Goal: Task Accomplishment & Management: Use online tool/utility

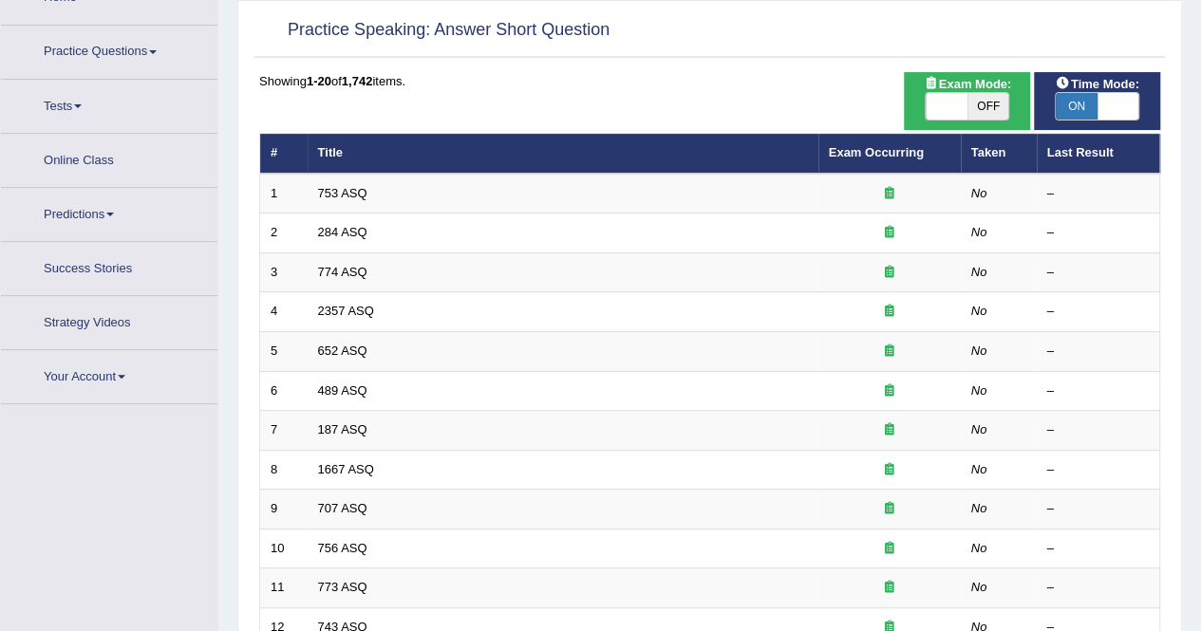
scroll to position [123, 0]
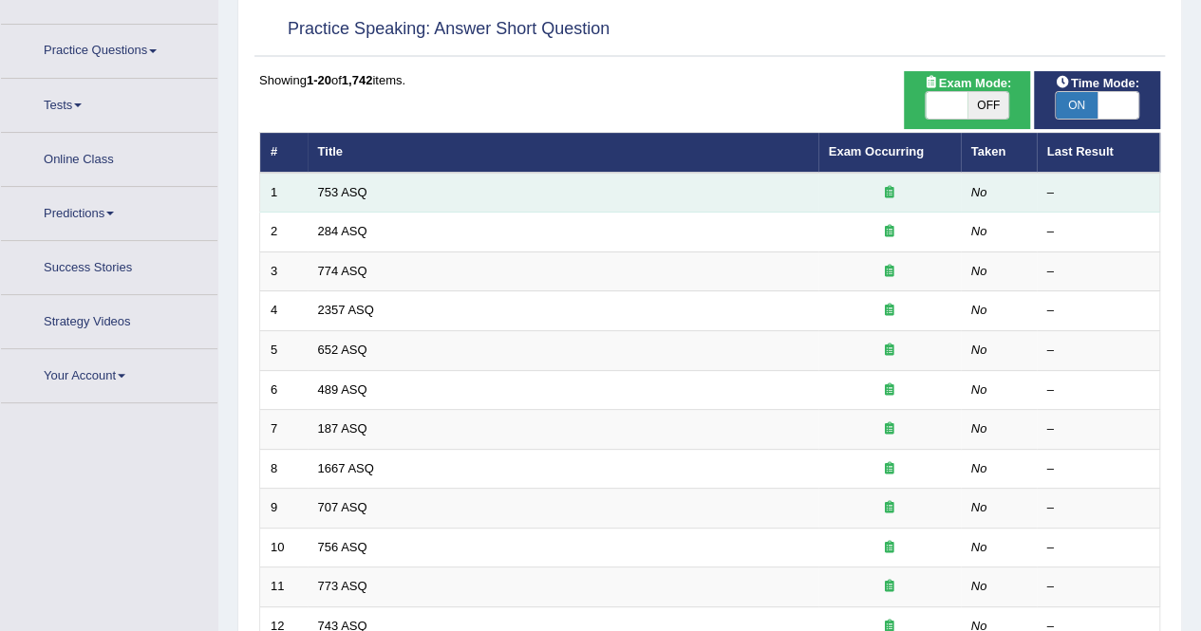
click at [509, 192] on td "753 ASQ" at bounding box center [563, 193] width 511 height 40
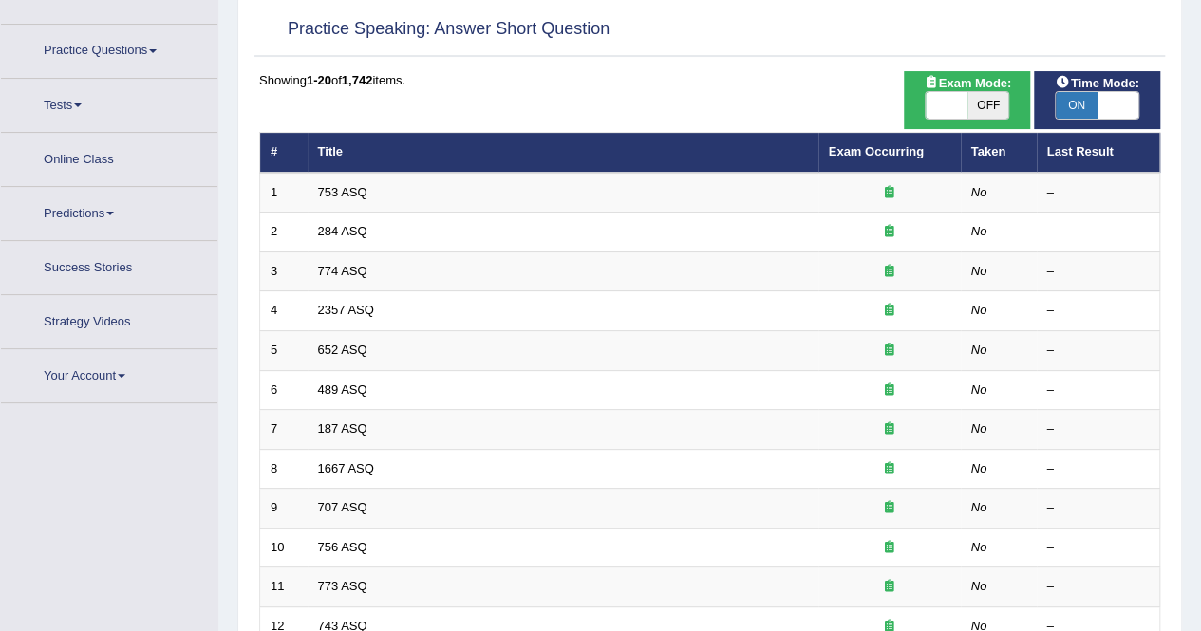
click at [977, 104] on span "OFF" at bounding box center [989, 105] width 42 height 27
checkbox input "true"
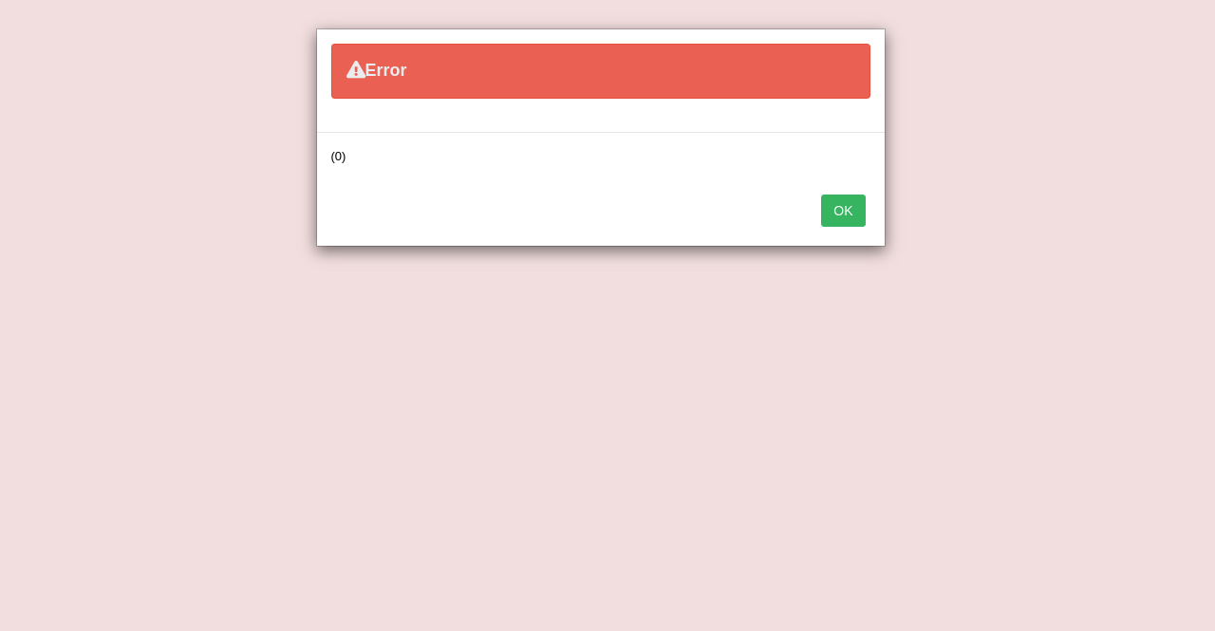
click at [845, 209] on button "OK" at bounding box center [843, 211] width 44 height 32
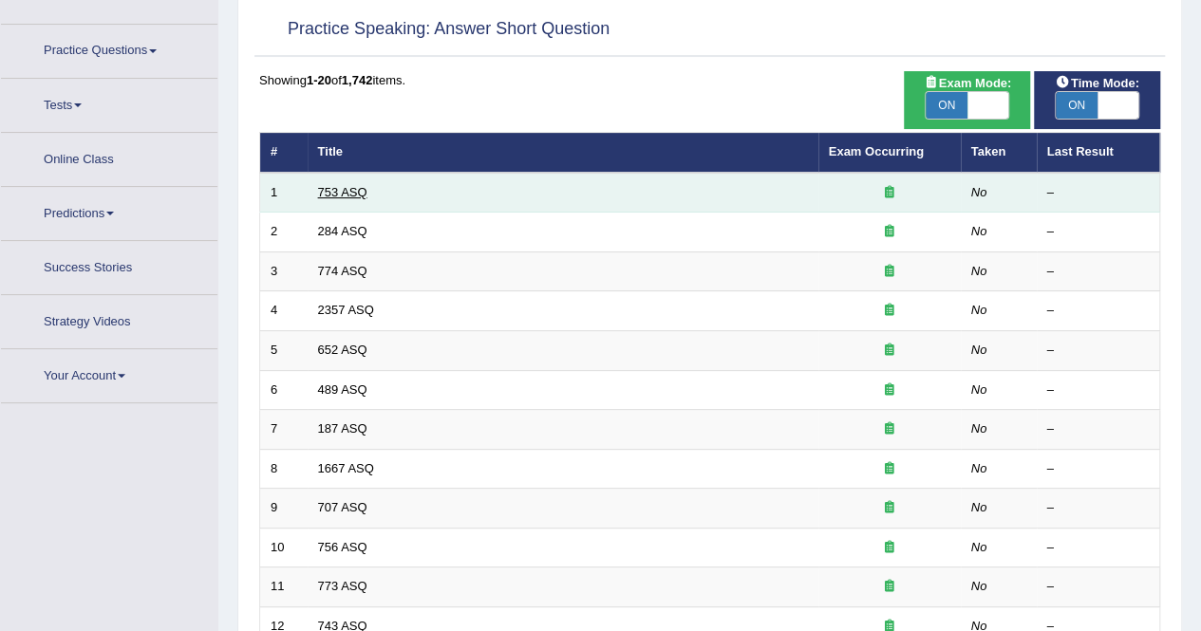
click at [319, 186] on link "753 ASQ" at bounding box center [342, 192] width 49 height 14
click at [963, 196] on td "No" at bounding box center [999, 193] width 76 height 40
click at [353, 194] on link "753 ASQ" at bounding box center [342, 192] width 49 height 14
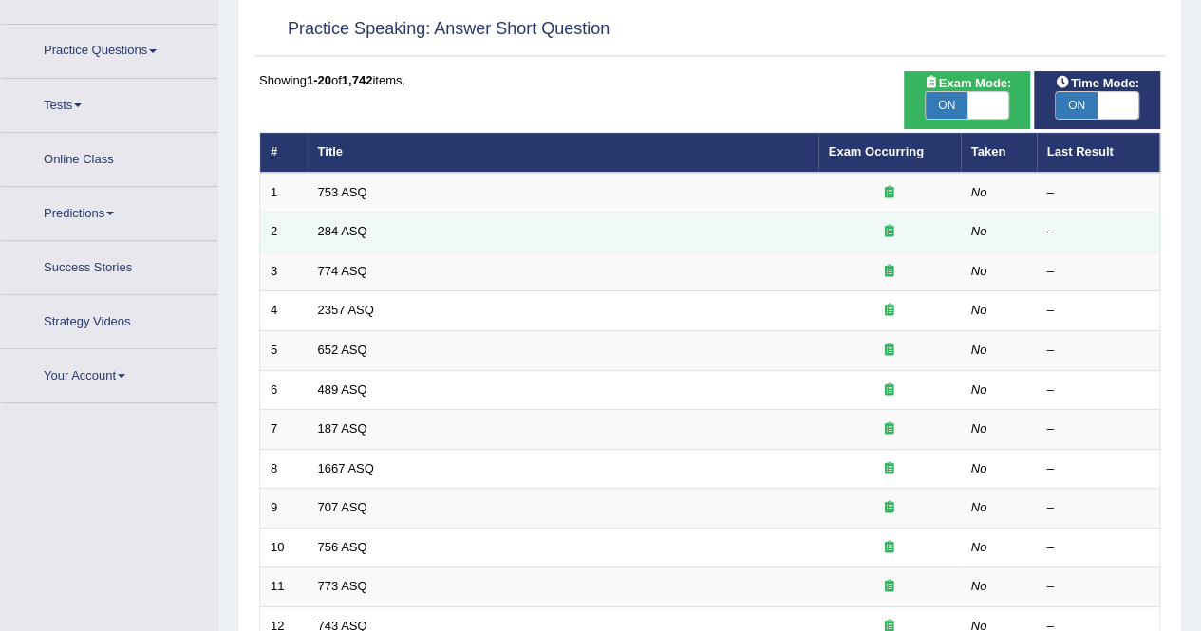
click at [343, 221] on td "284 ASQ" at bounding box center [563, 233] width 511 height 40
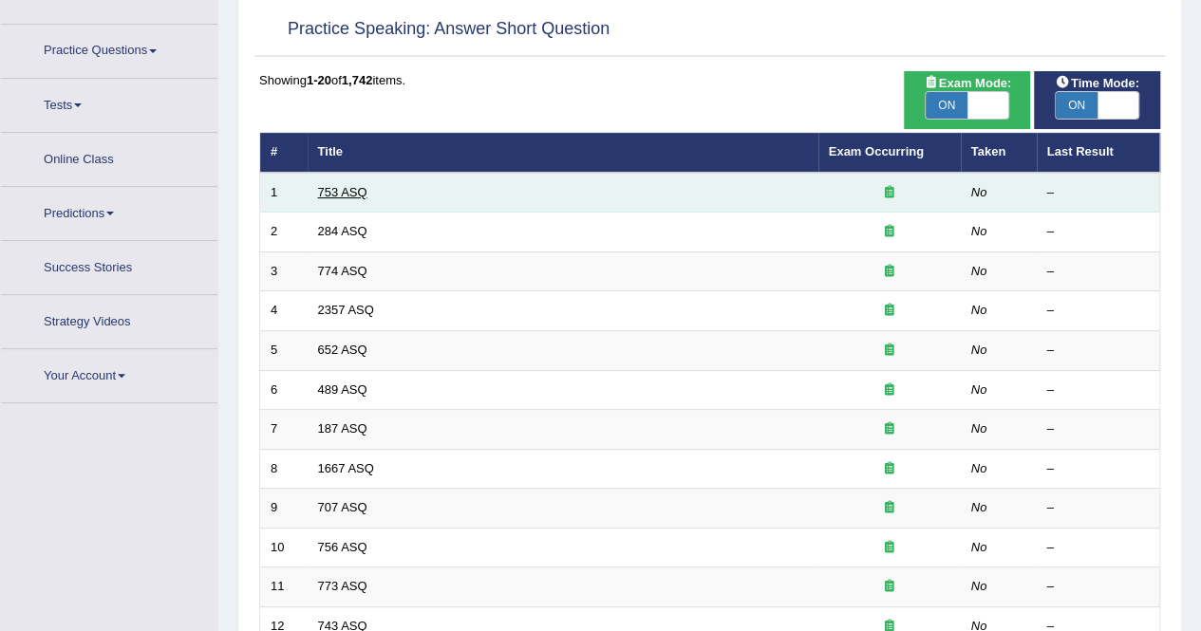
click at [337, 196] on link "753 ASQ" at bounding box center [342, 192] width 49 height 14
click at [333, 190] on link "753 ASQ" at bounding box center [342, 192] width 49 height 14
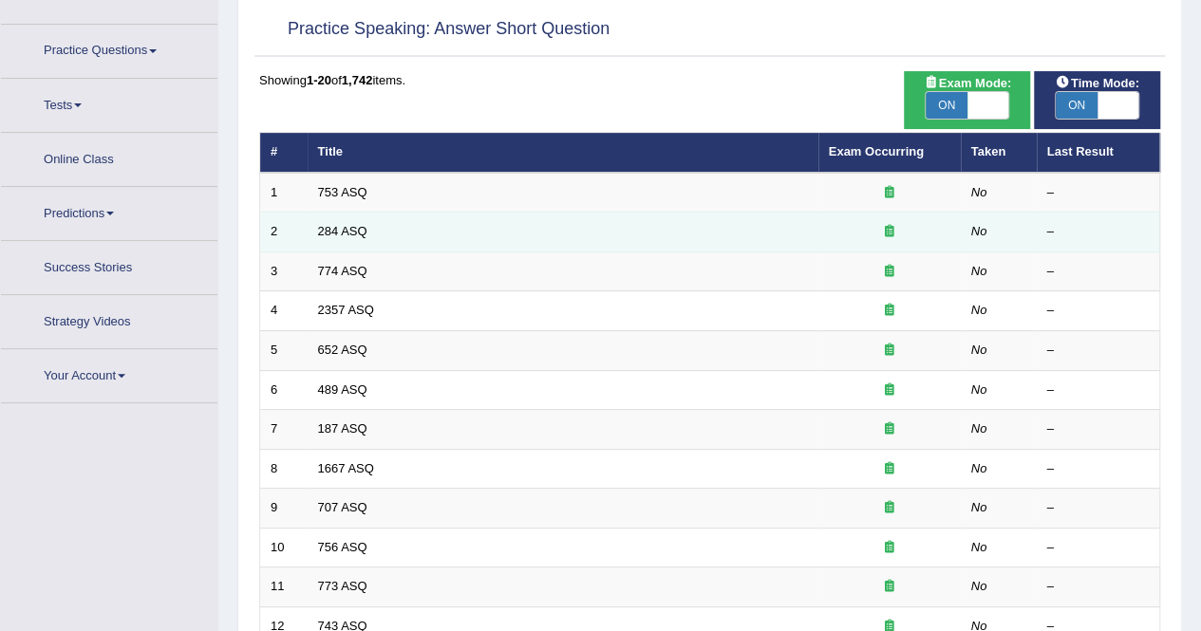
click at [416, 213] on td "284 ASQ" at bounding box center [563, 233] width 511 height 40
click at [333, 233] on link "284 ASQ" at bounding box center [342, 231] width 49 height 14
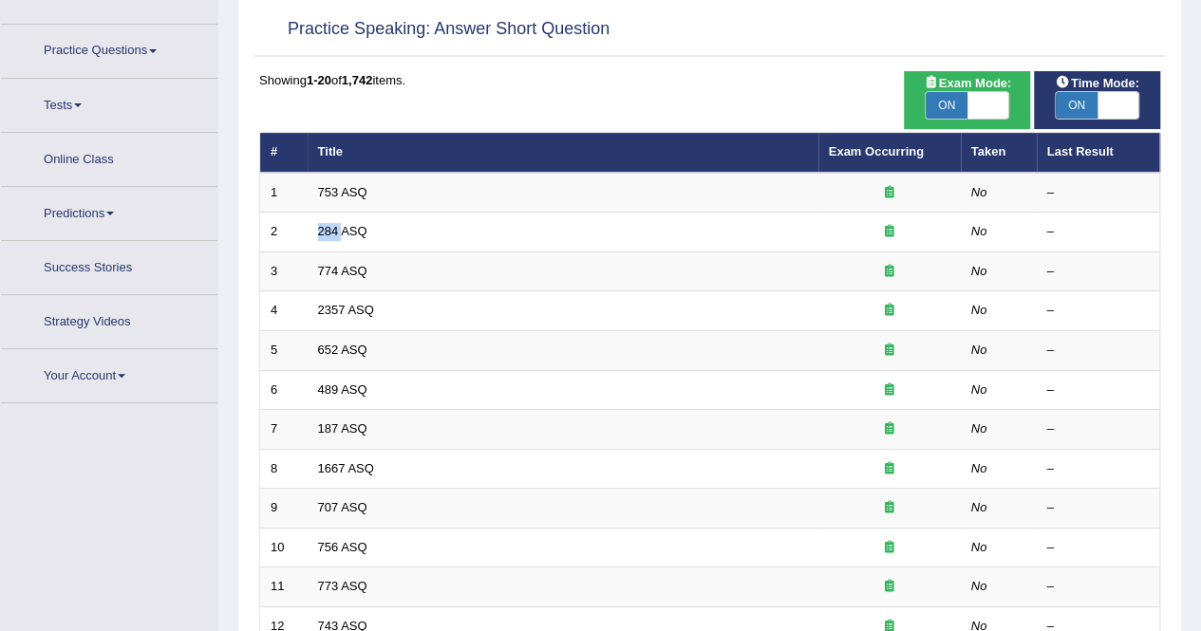
scroll to position [0, 0]
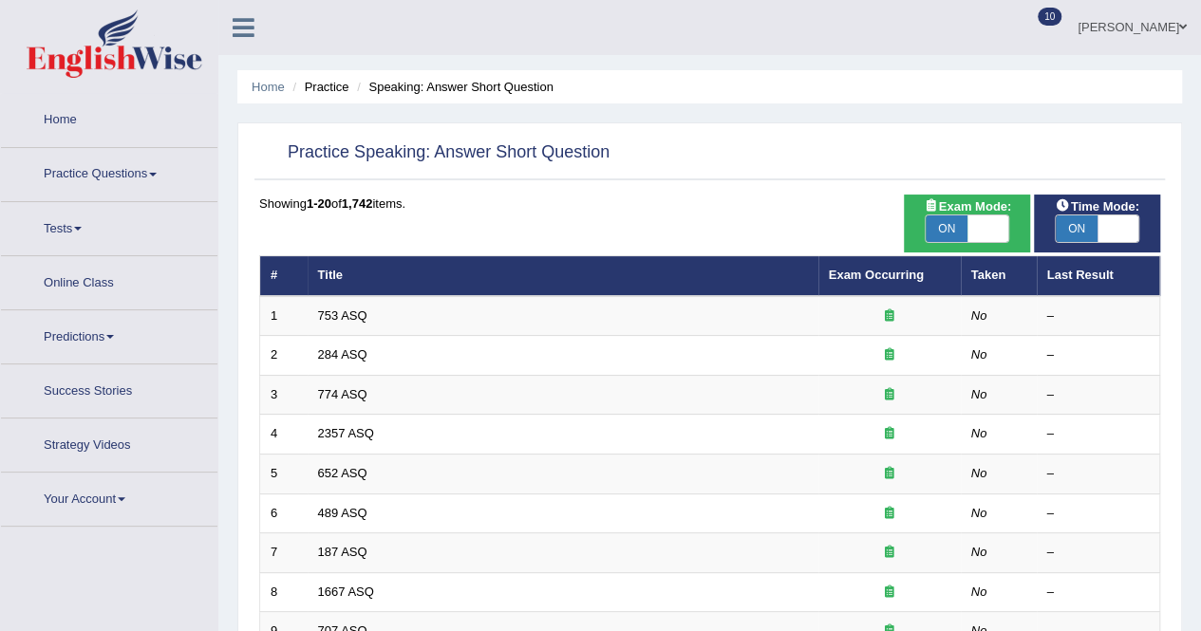
click at [157, 175] on span at bounding box center [153, 175] width 8 height 4
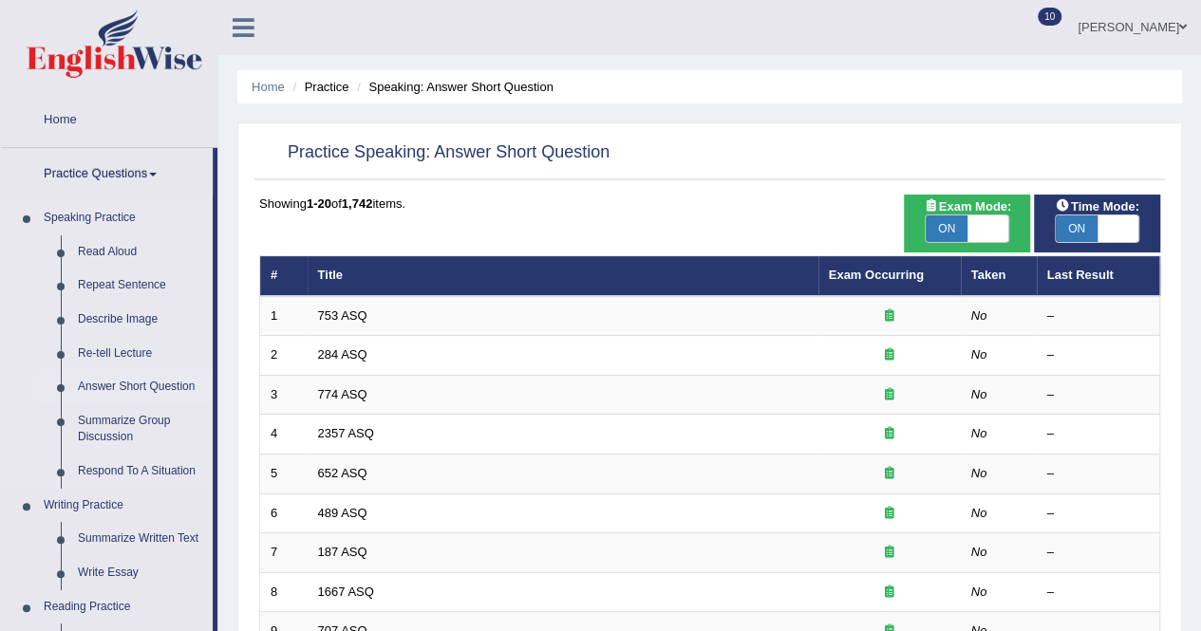
click at [93, 386] on link "Answer Short Question" at bounding box center [140, 387] width 143 height 34
click at [129, 378] on link "Answer Short Question" at bounding box center [140, 387] width 143 height 34
click at [123, 388] on link "Answer Short Question" at bounding box center [140, 387] width 143 height 34
click at [132, 338] on link "Re-tell Lecture" at bounding box center [140, 354] width 143 height 34
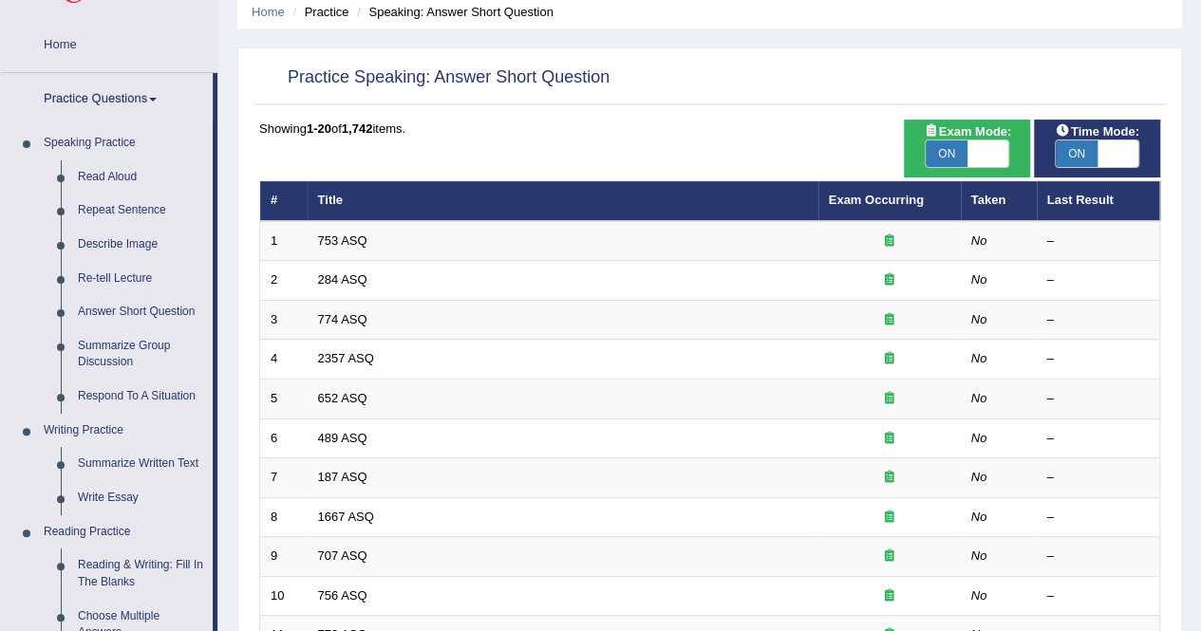
scroll to position [76, 0]
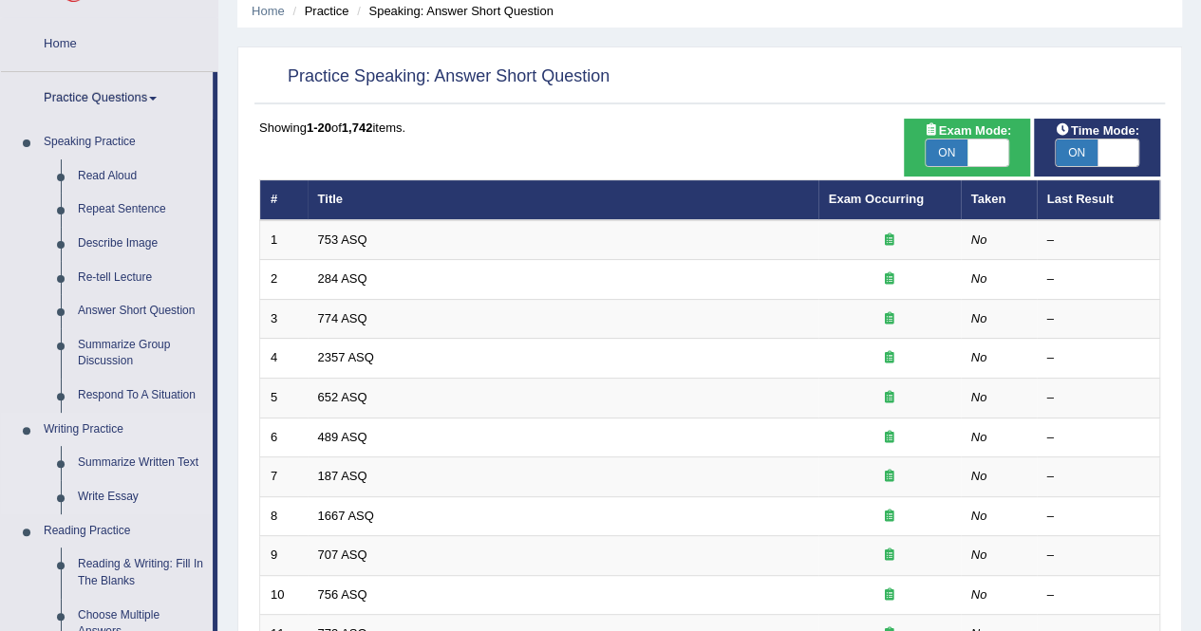
click at [132, 338] on link "Summarize Group Discussion" at bounding box center [140, 354] width 143 height 50
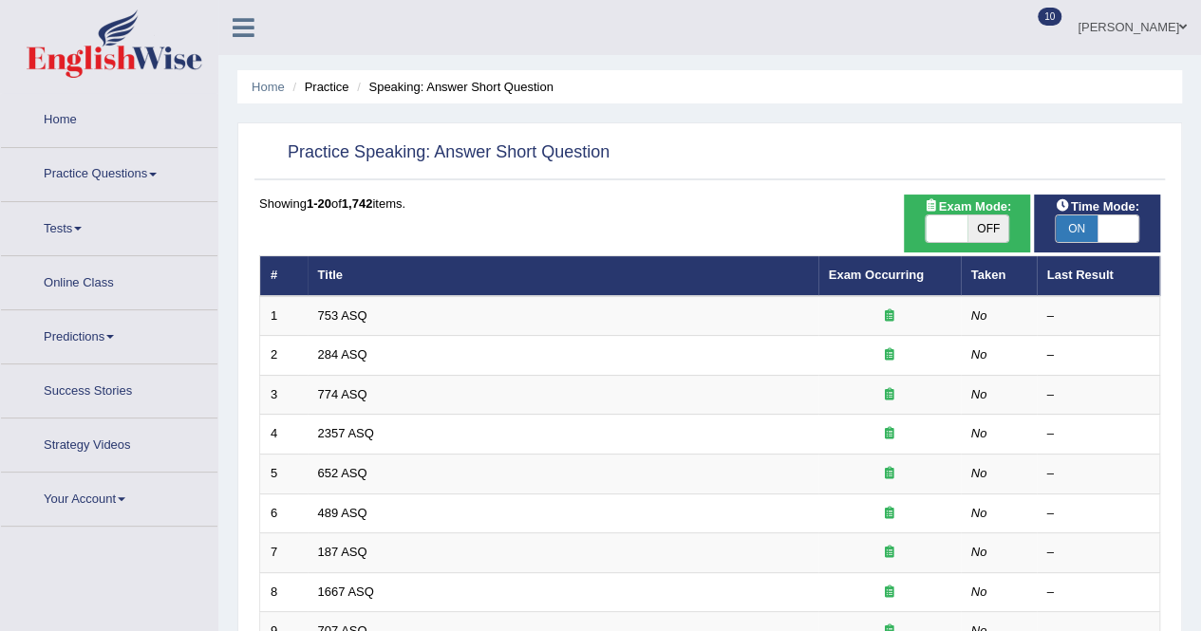
click at [982, 215] on div "ON OFF" at bounding box center [967, 229] width 85 height 28
click at [986, 227] on span "OFF" at bounding box center [989, 229] width 42 height 27
checkbox input "true"
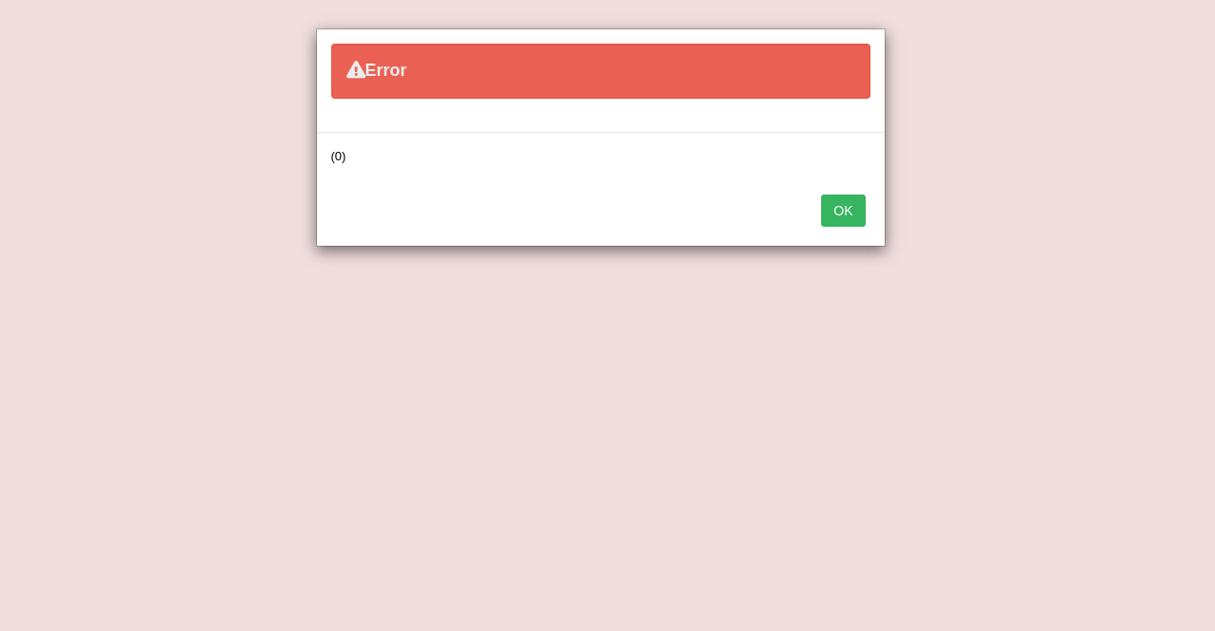
click at [841, 206] on button "OK" at bounding box center [843, 211] width 44 height 32
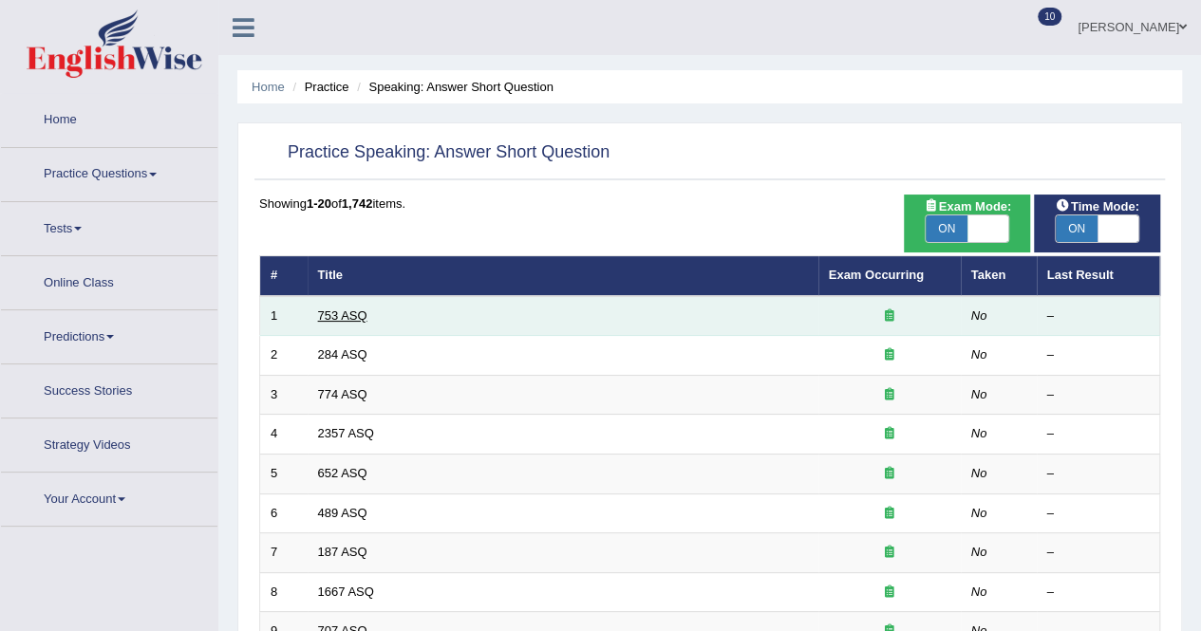
click at [326, 313] on link "753 ASQ" at bounding box center [342, 316] width 49 height 14
click at [351, 307] on td "753 ASQ" at bounding box center [563, 316] width 511 height 40
click at [292, 312] on td "1" at bounding box center [283, 316] width 47 height 40
click at [336, 310] on link "753 ASQ" at bounding box center [342, 316] width 49 height 14
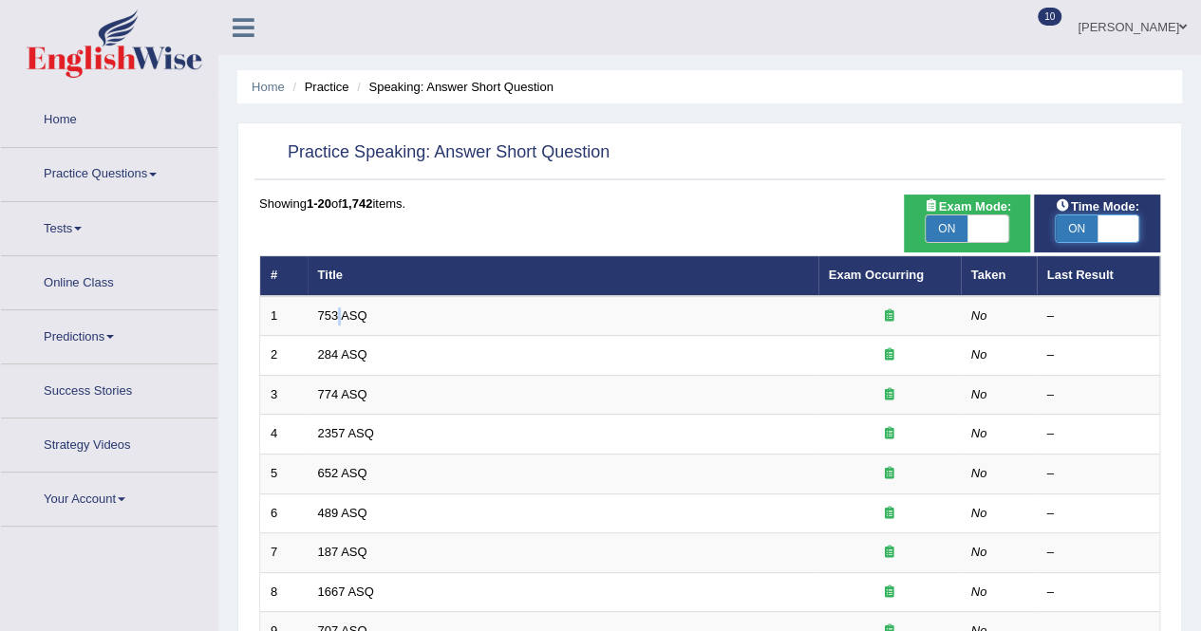
click at [1103, 231] on span at bounding box center [1119, 229] width 42 height 27
checkbox input "false"
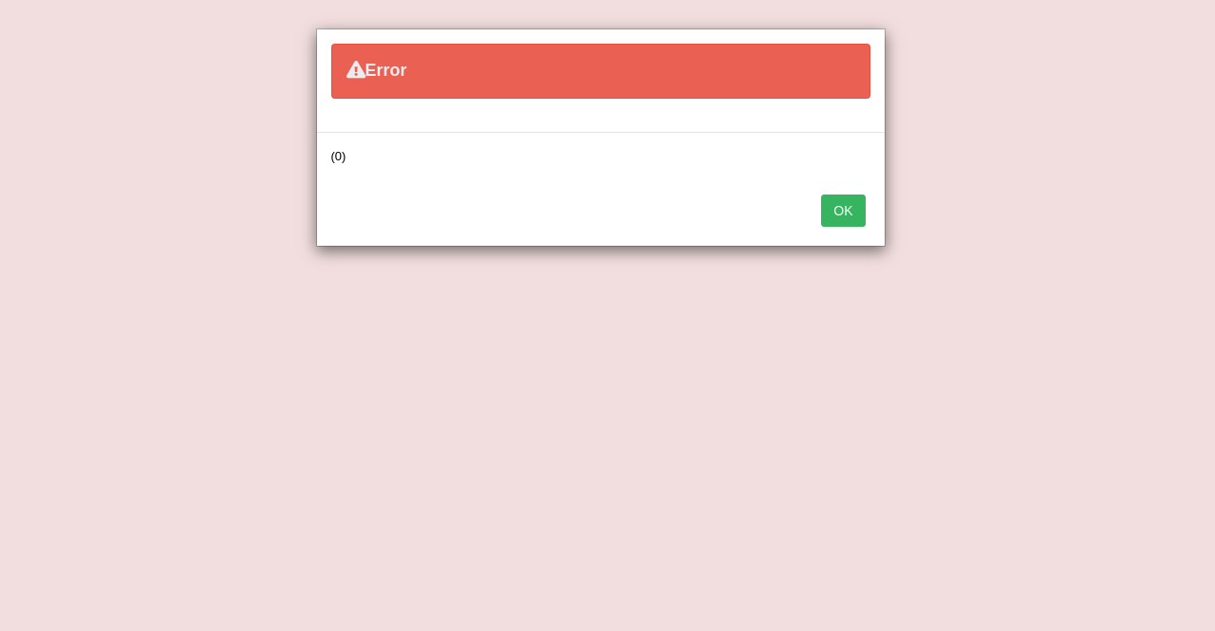
click at [845, 216] on button "OK" at bounding box center [843, 211] width 44 height 32
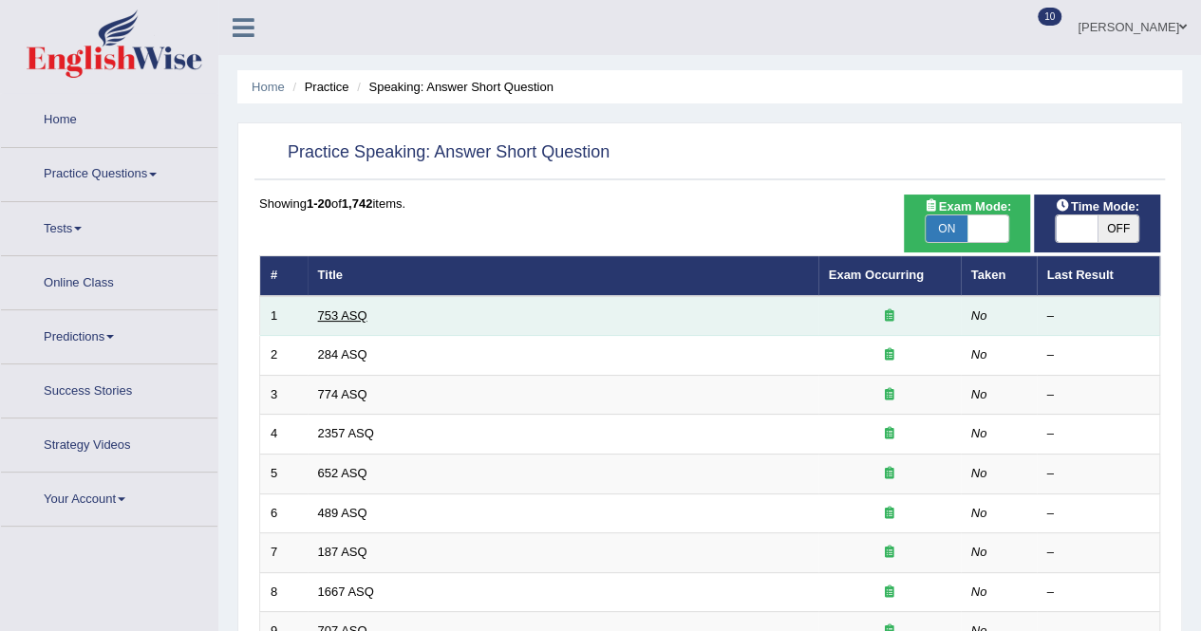
click at [328, 313] on link "753 ASQ" at bounding box center [342, 316] width 49 height 14
click at [340, 310] on link "753 ASQ" at bounding box center [342, 316] width 49 height 14
click at [342, 310] on link "753 ASQ" at bounding box center [342, 316] width 49 height 14
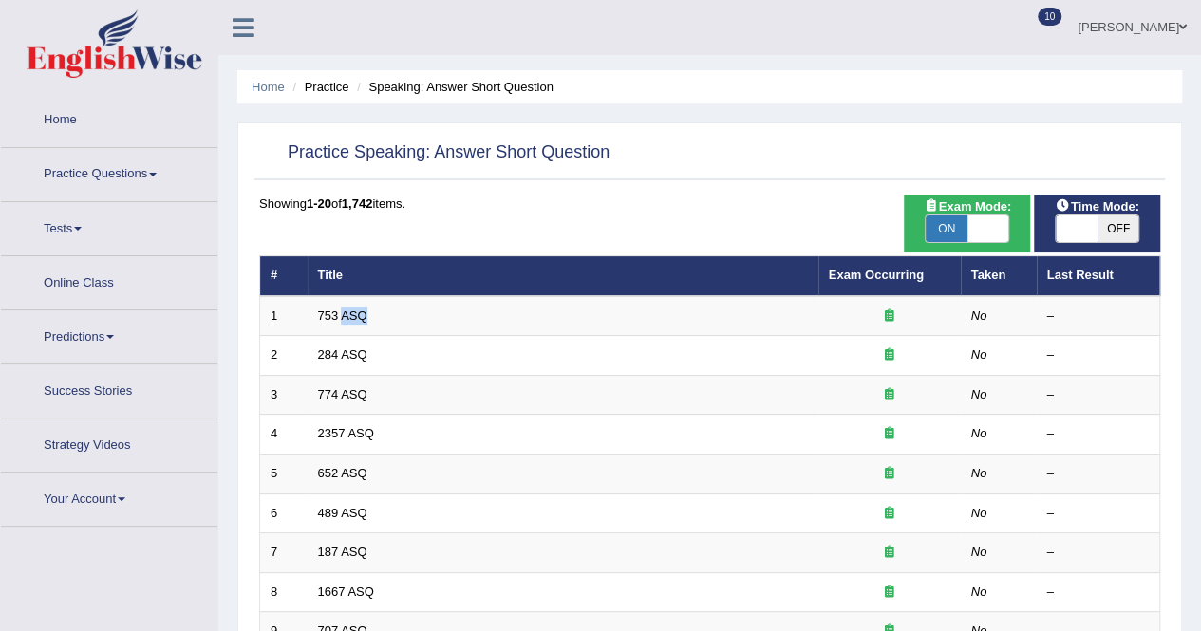
drag, startPoint x: 342, startPoint y: 310, endPoint x: 287, endPoint y: 282, distance: 62.0
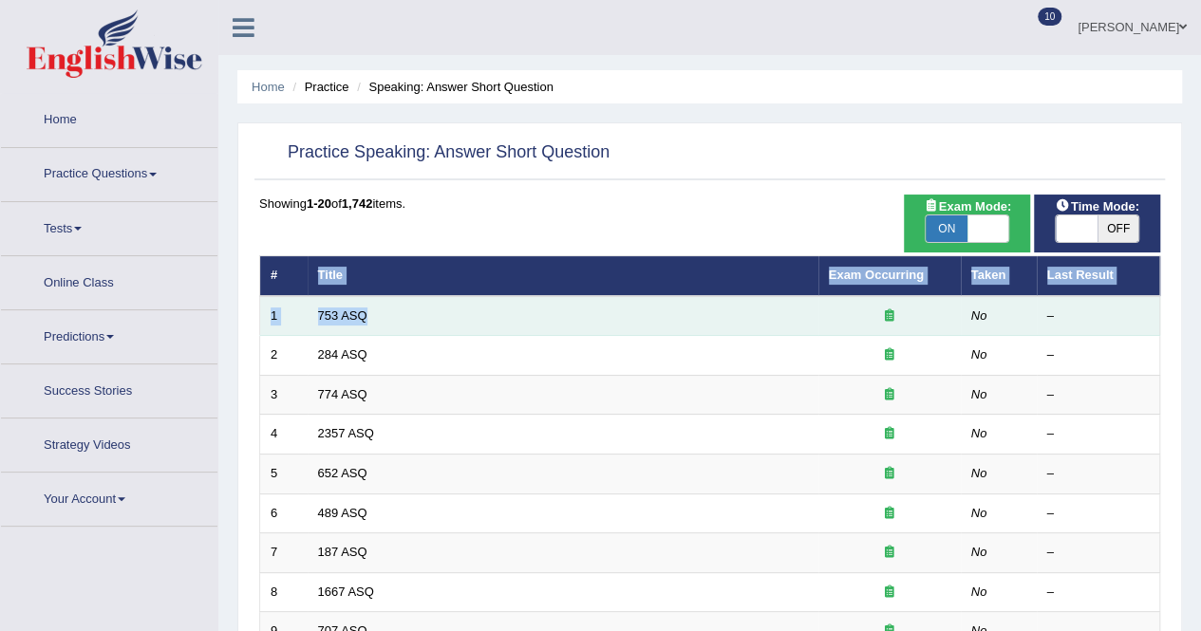
click at [406, 319] on td "753 ASQ" at bounding box center [563, 316] width 511 height 40
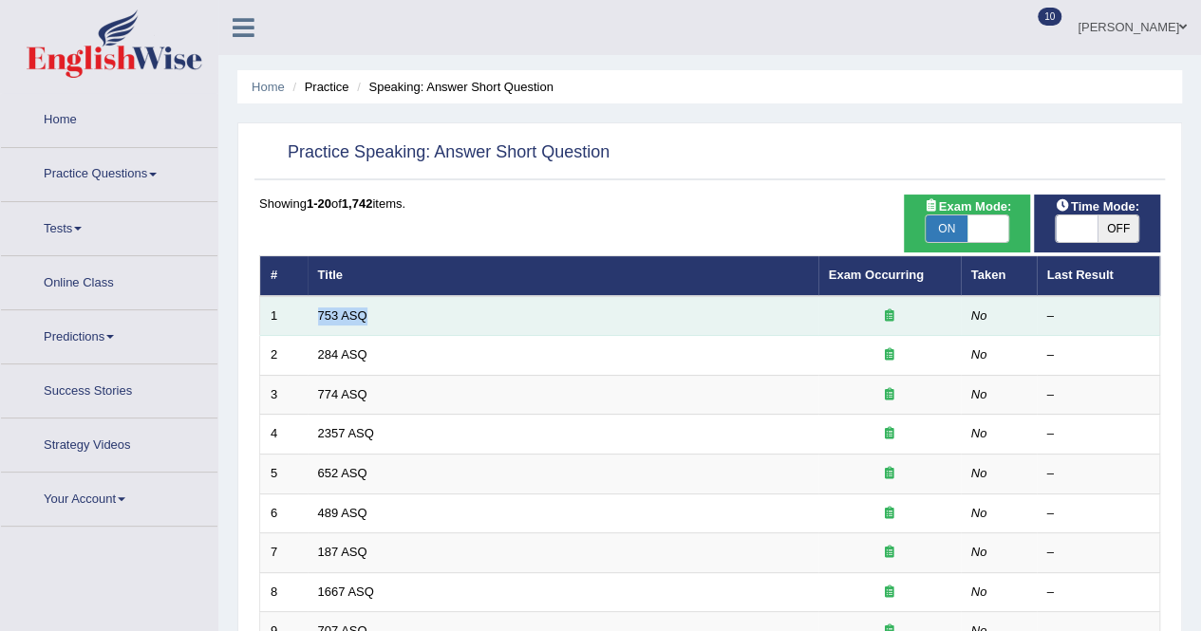
click at [406, 319] on td "753 ASQ" at bounding box center [563, 316] width 511 height 40
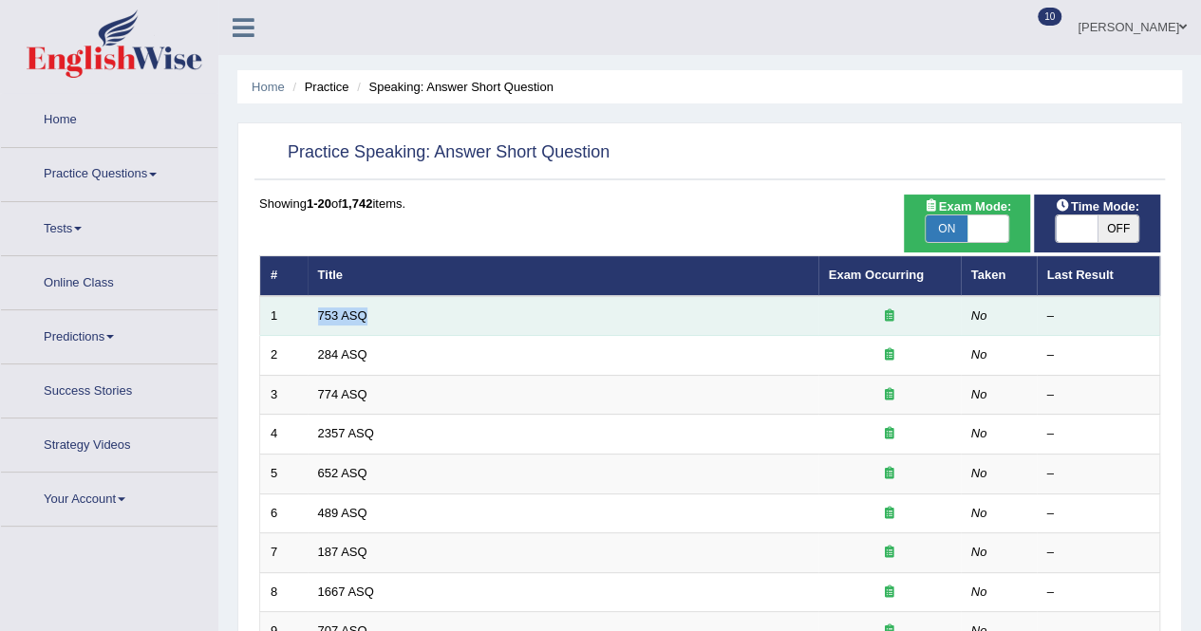
click at [406, 319] on td "753 ASQ" at bounding box center [563, 316] width 511 height 40
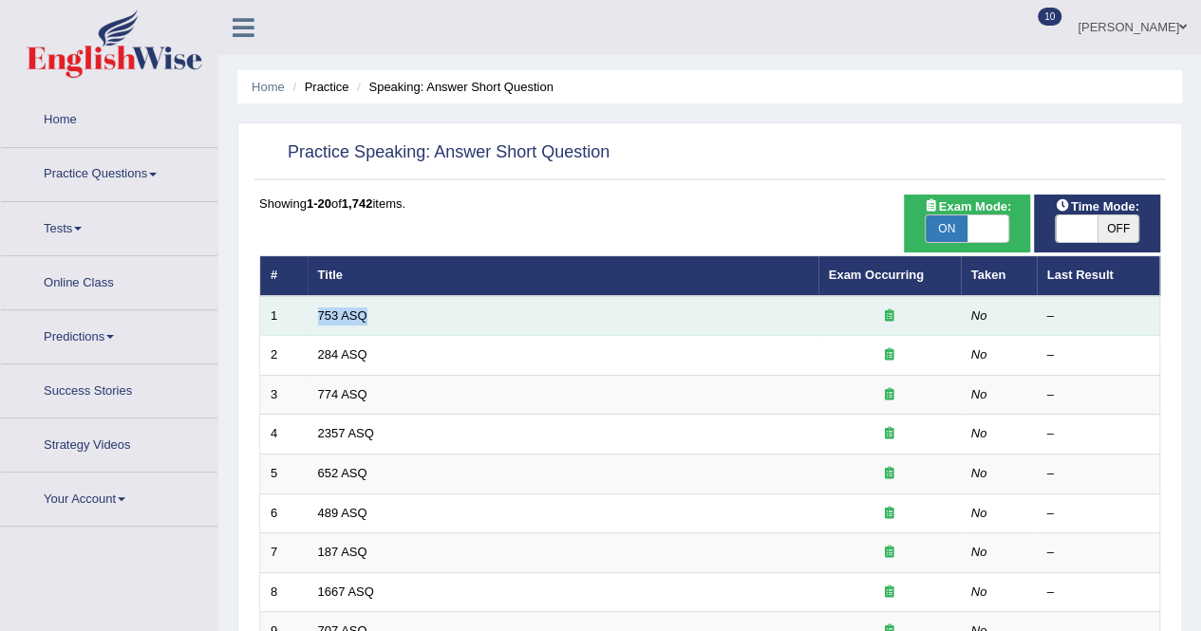
click at [407, 319] on td "753 ASQ" at bounding box center [563, 316] width 511 height 40
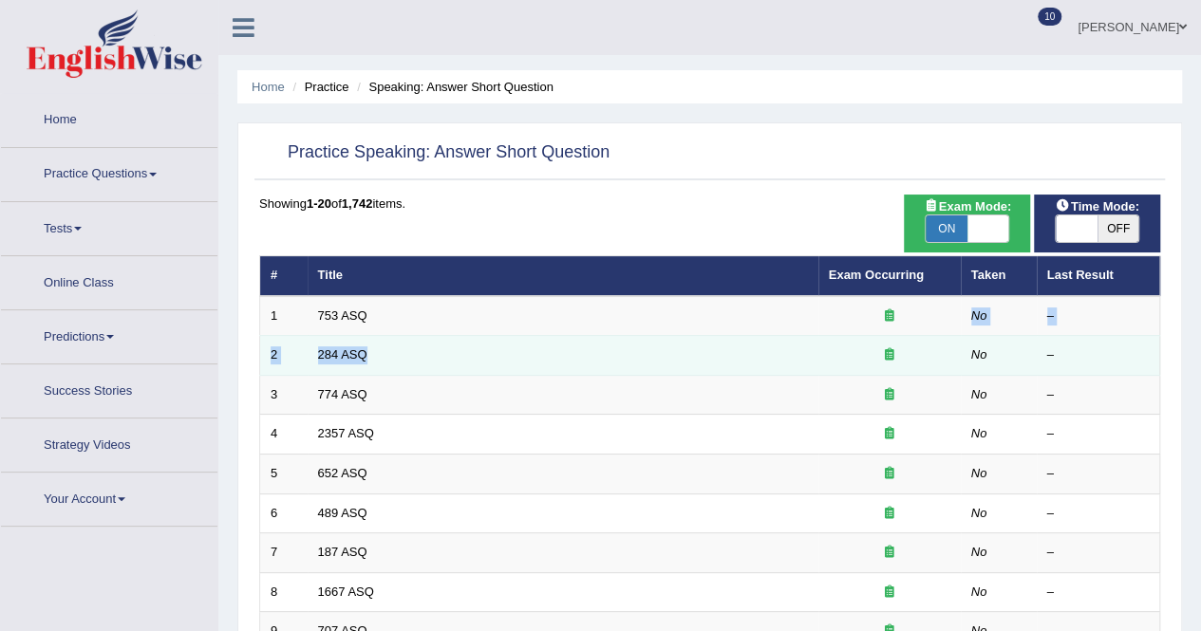
drag, startPoint x: 407, startPoint y: 319, endPoint x: 422, endPoint y: 339, distance: 24.5
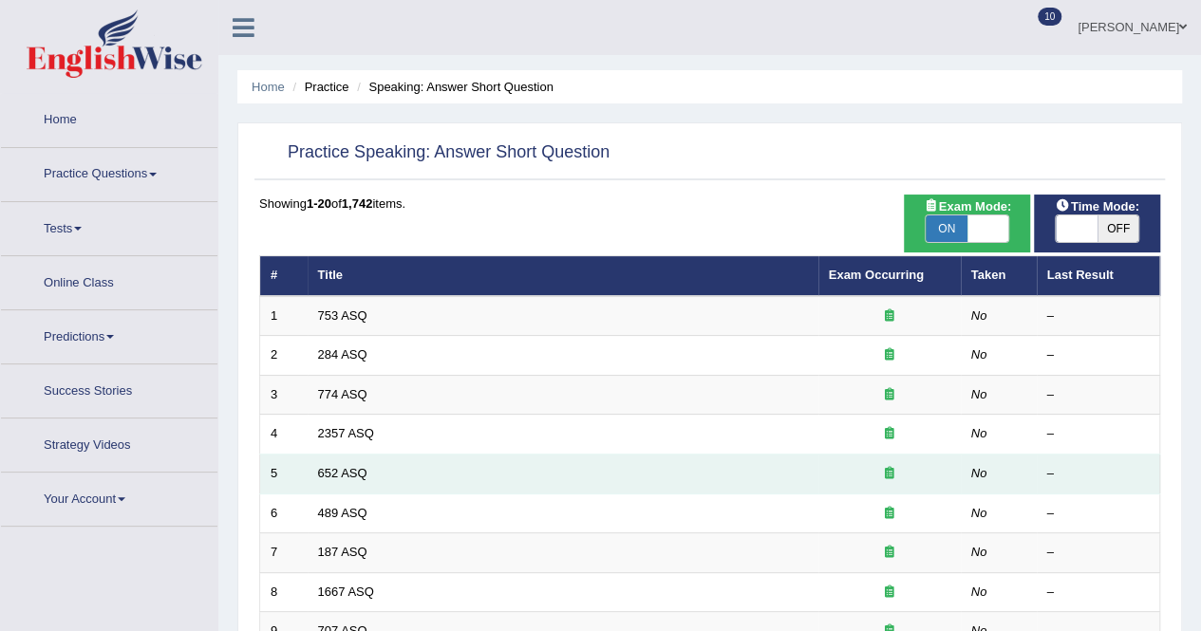
click at [382, 464] on td "652 ASQ" at bounding box center [563, 475] width 511 height 40
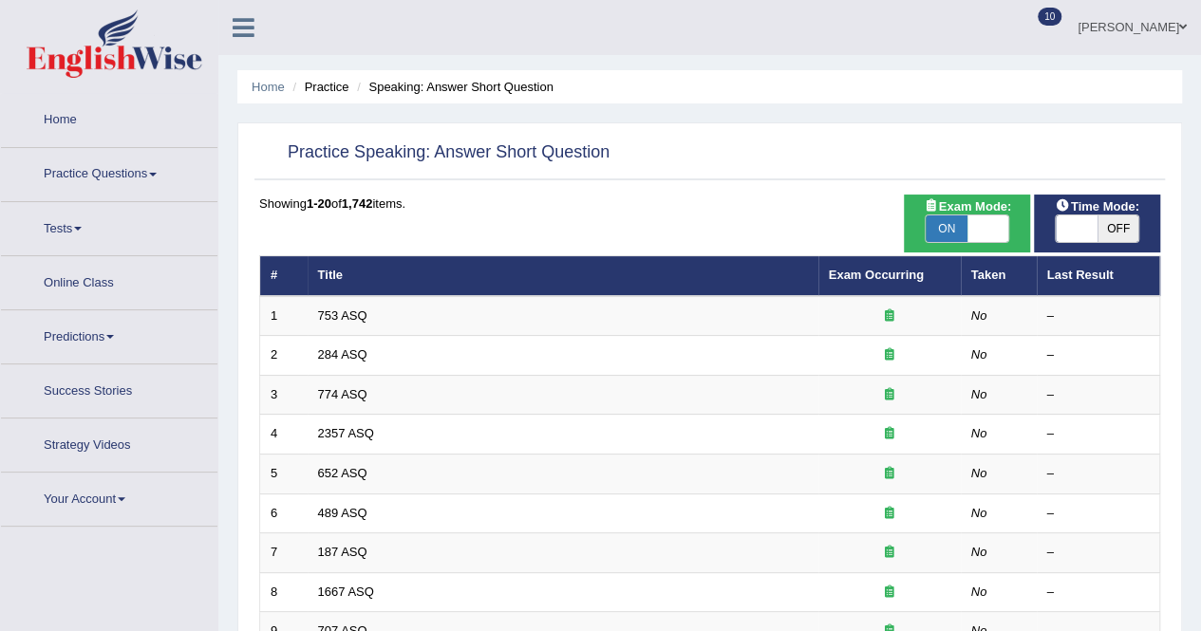
click at [1056, 8] on span "10" at bounding box center [1050, 17] width 24 height 18
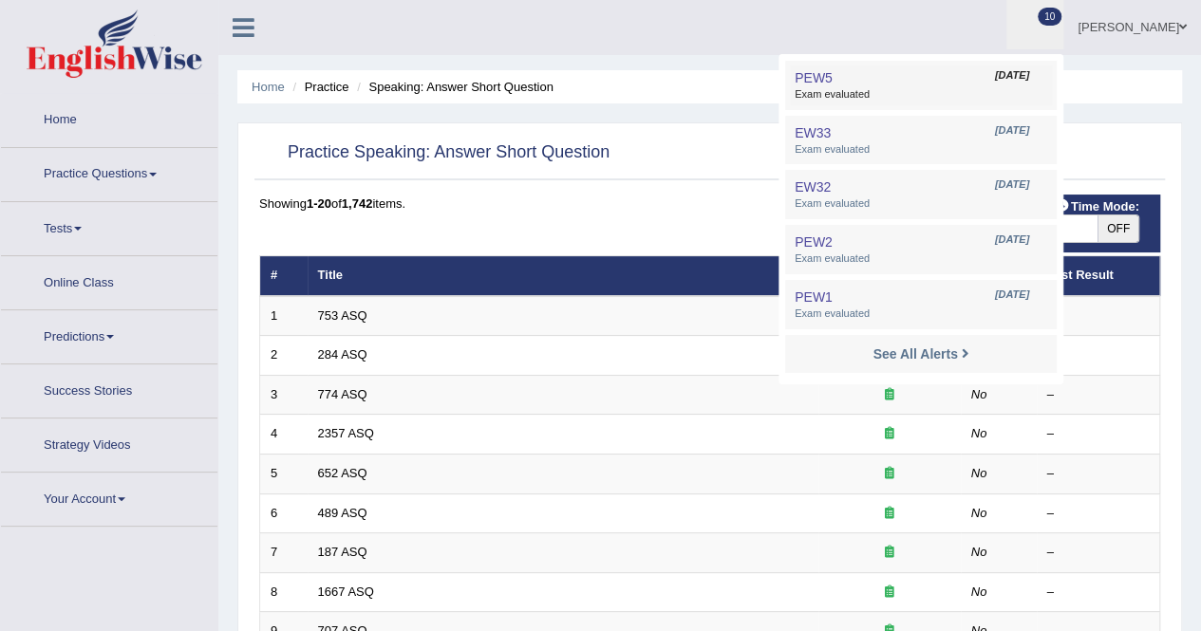
click at [915, 83] on link "PEW5 Apr 15, 2025 Exam evaluated" at bounding box center [921, 86] width 262 height 40
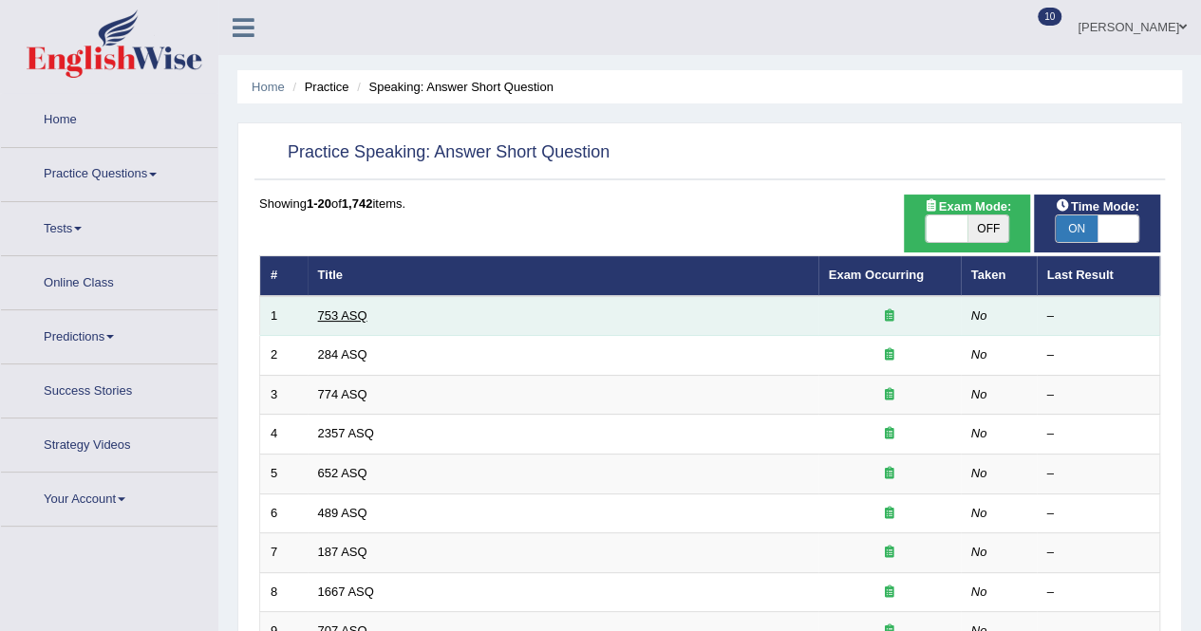
click at [334, 314] on link "753 ASQ" at bounding box center [342, 316] width 49 height 14
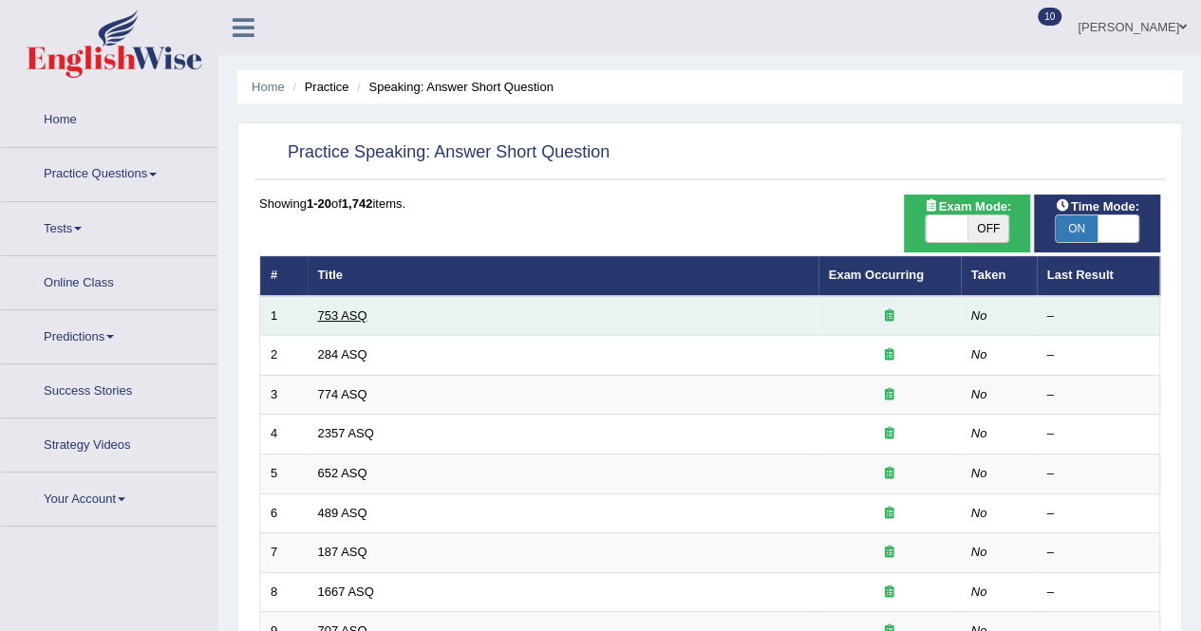
click at [334, 314] on link "753 ASQ" at bounding box center [342, 316] width 49 height 14
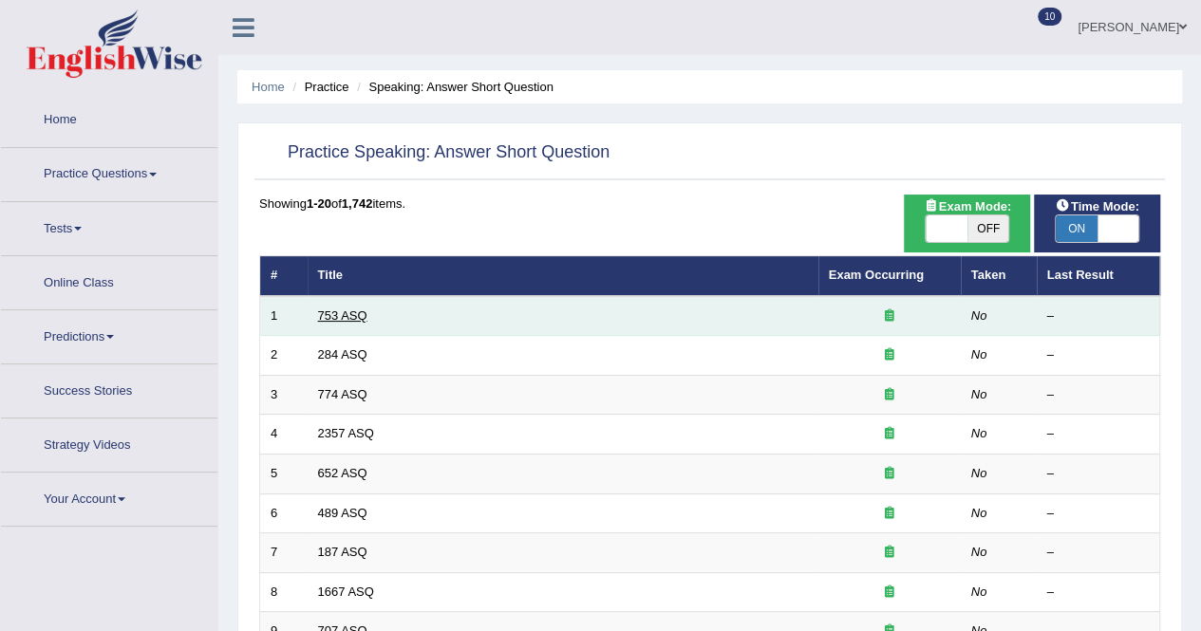
click at [334, 314] on link "753 ASQ" at bounding box center [342, 316] width 49 height 14
